Goal: Download file/media

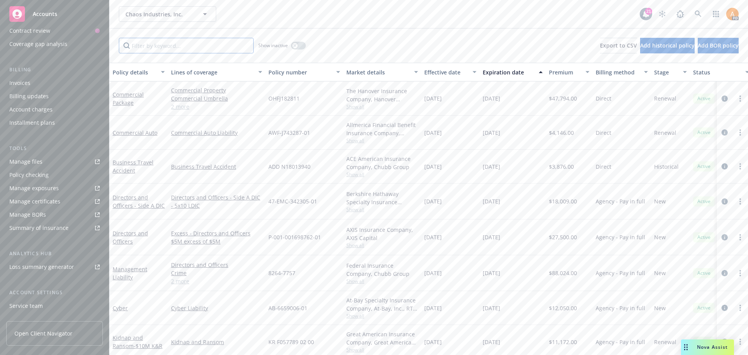
scroll to position [117, 0]
click at [34, 148] on div "Manage files" at bounding box center [25, 147] width 33 height 12
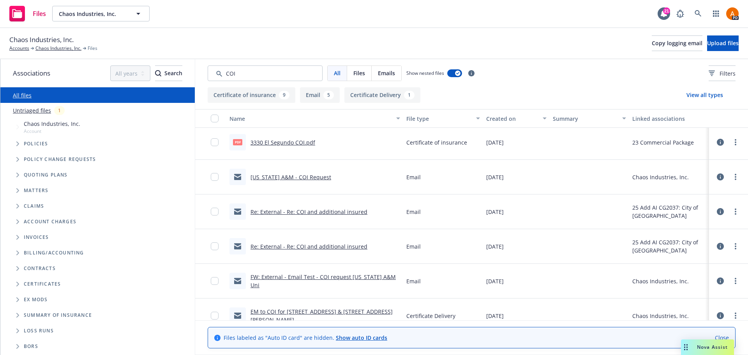
scroll to position [324, 0]
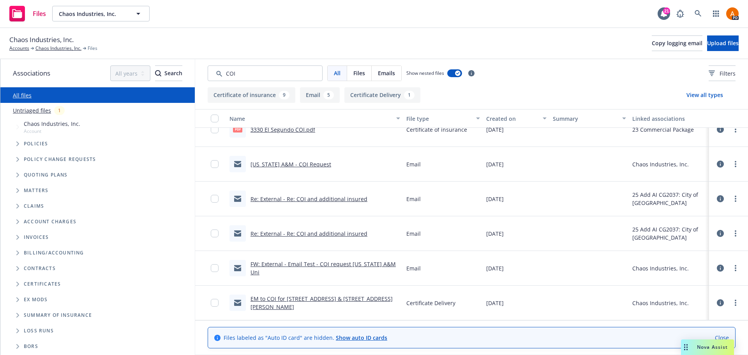
click at [305, 296] on link "EM to COI for [STREET_ADDRESS] & [STREET_ADDRESS][PERSON_NAME]" at bounding box center [321, 303] width 142 height 16
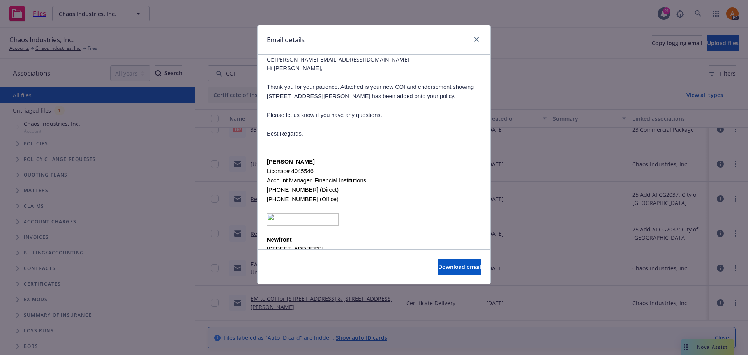
scroll to position [78, 0]
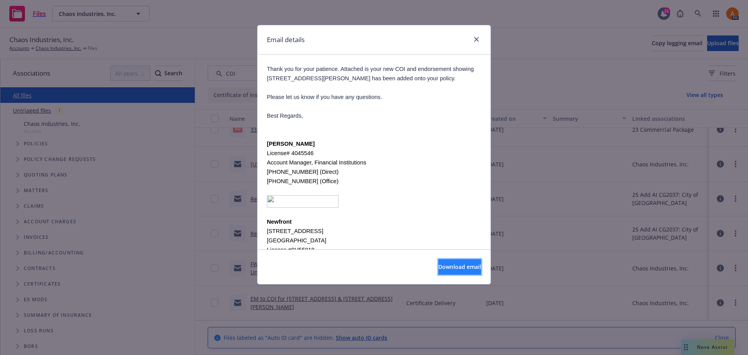
click at [438, 265] on span "Download email" at bounding box center [459, 266] width 43 height 7
click at [477, 37] on icon "close" at bounding box center [476, 39] width 5 height 5
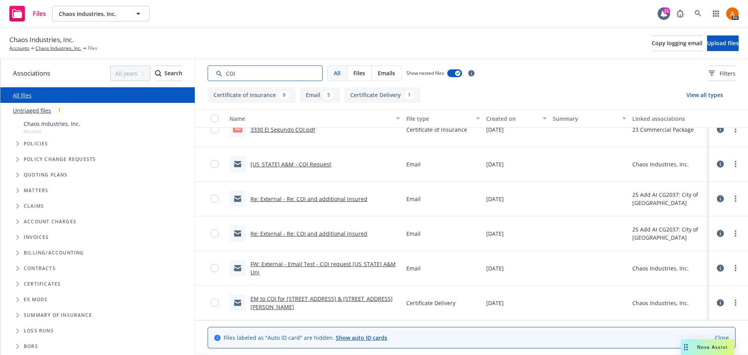
drag, startPoint x: 246, startPoint y: 76, endPoint x: 196, endPoint y: 73, distance: 50.3
click at [197, 72] on div "All Files Emails Show nested files Filters" at bounding box center [471, 73] width 553 height 28
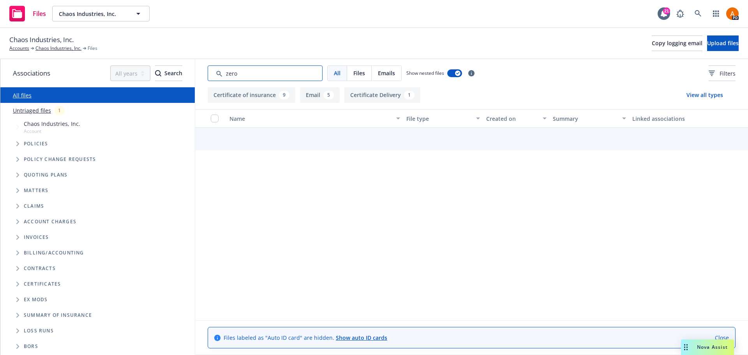
scroll to position [322, 0]
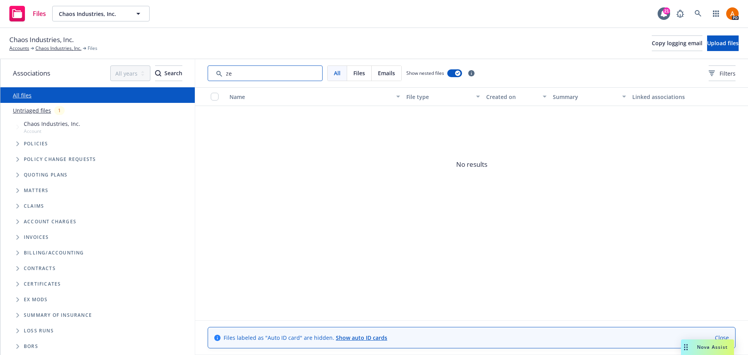
type input "z"
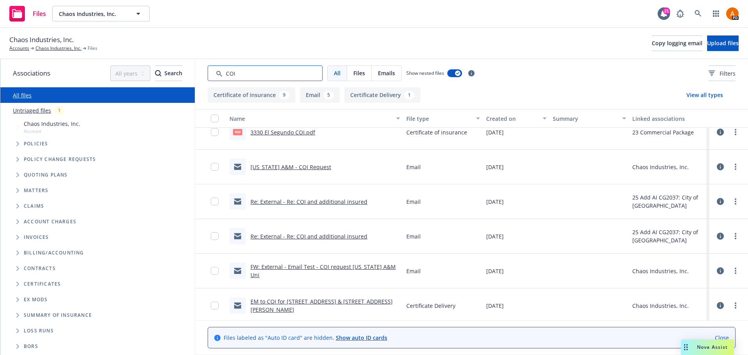
scroll to position [324, 0]
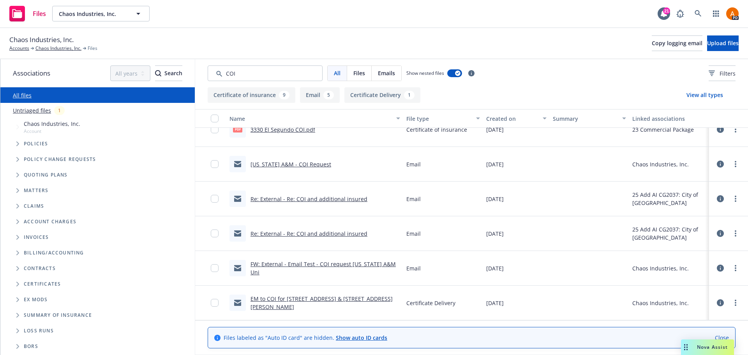
click at [352, 299] on link "EM to COI for [STREET_ADDRESS] & [STREET_ADDRESS][PERSON_NAME]" at bounding box center [321, 303] width 142 height 16
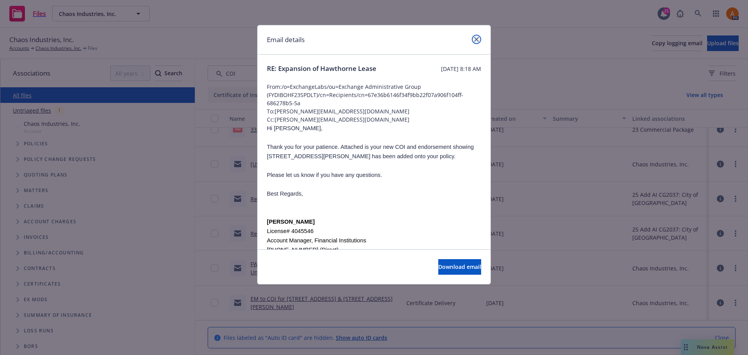
click at [477, 41] on icon "close" at bounding box center [476, 39] width 5 height 5
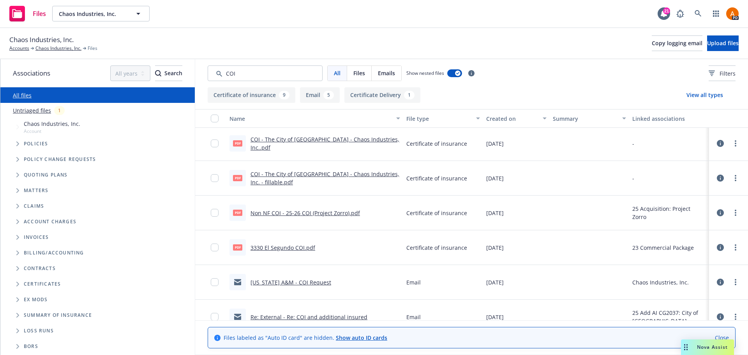
scroll to position [324, 0]
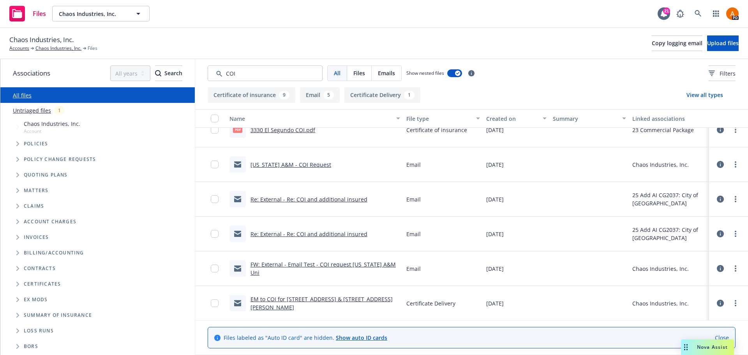
click at [305, 297] on link "EM to COI for [STREET_ADDRESS] & [STREET_ADDRESS][PERSON_NAME]" at bounding box center [321, 303] width 142 height 16
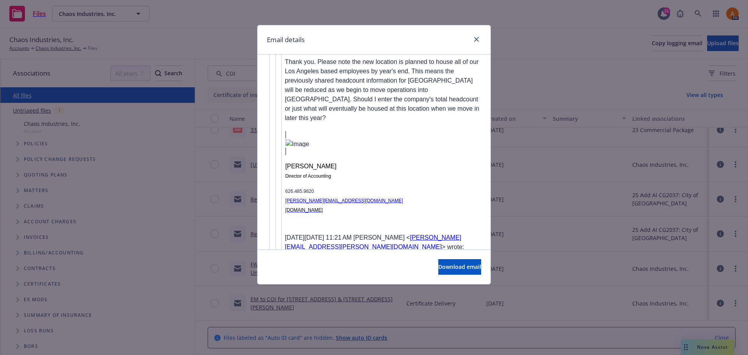
scroll to position [1857, 0]
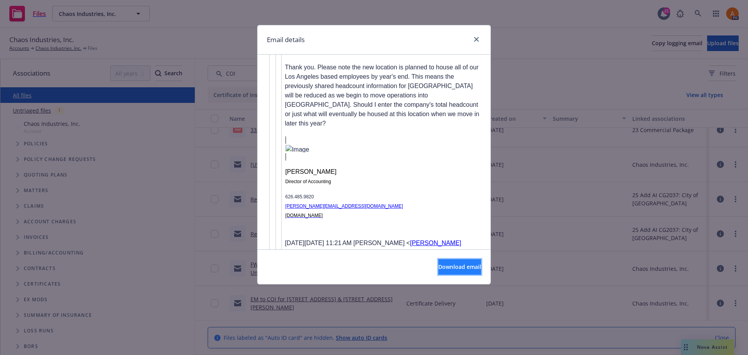
click at [438, 267] on span "Download email" at bounding box center [459, 266] width 43 height 7
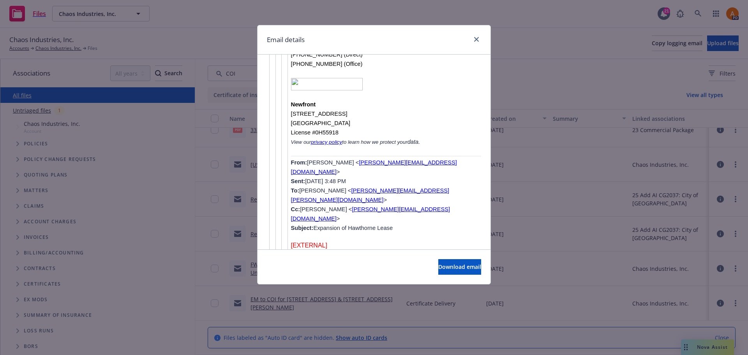
scroll to position [2247, 0]
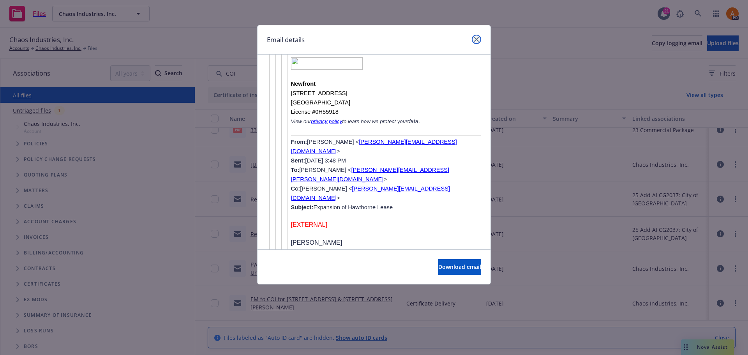
click at [475, 39] on icon "close" at bounding box center [476, 39] width 5 height 5
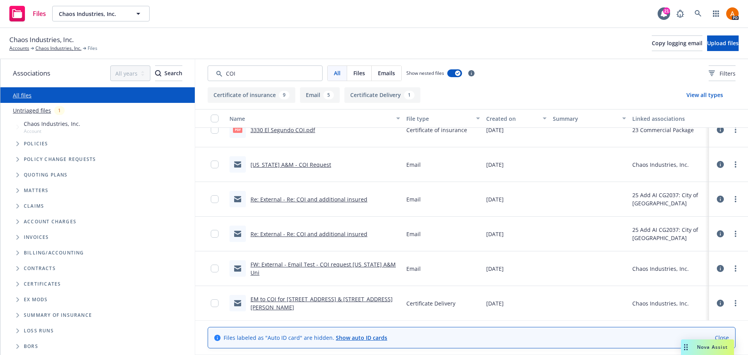
scroll to position [324, 0]
click at [269, 73] on input "Search by keyword..." at bounding box center [265, 73] width 115 height 16
drag, startPoint x: 269, startPoint y: 73, endPoint x: 228, endPoint y: 74, distance: 40.5
click at [228, 74] on input "Search by keyword..." at bounding box center [265, 73] width 115 height 16
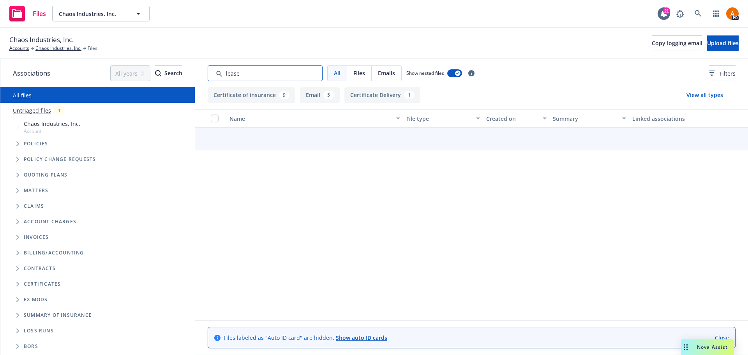
scroll to position [322, 0]
type input "lease"
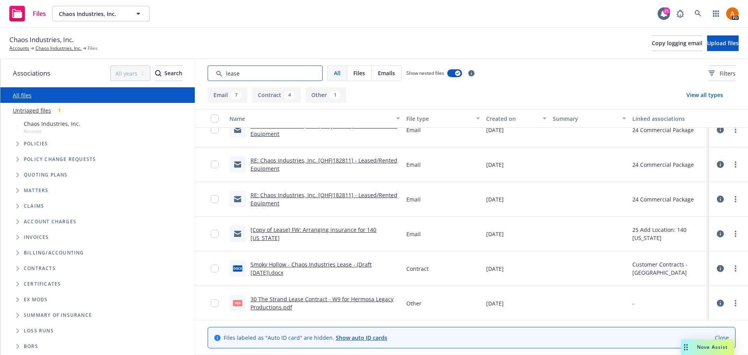
scroll to position [222, 0]
